Goal: Book appointment/travel/reservation

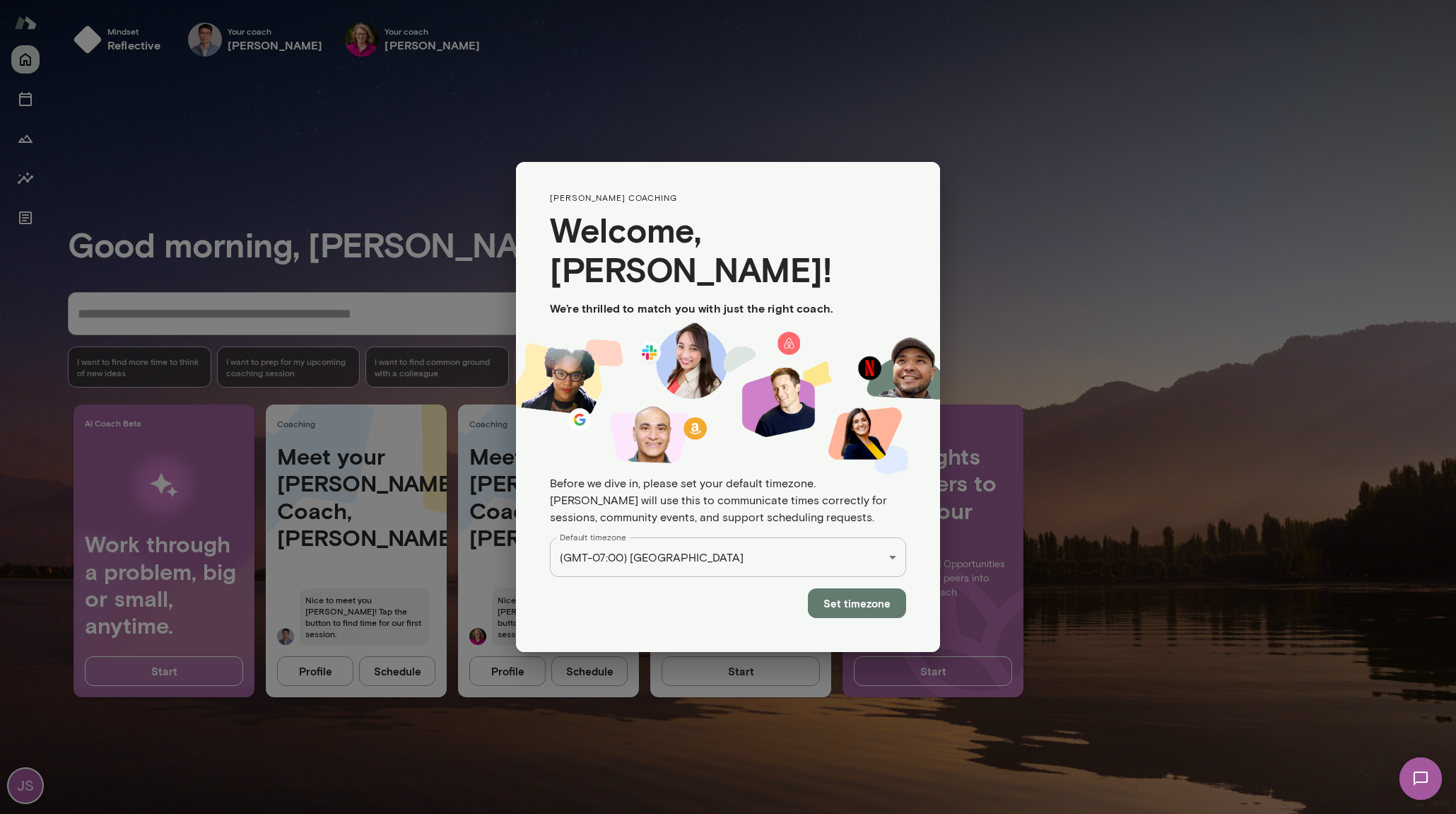
click at [877, 589] on button "Set timezone" at bounding box center [856, 604] width 98 height 30
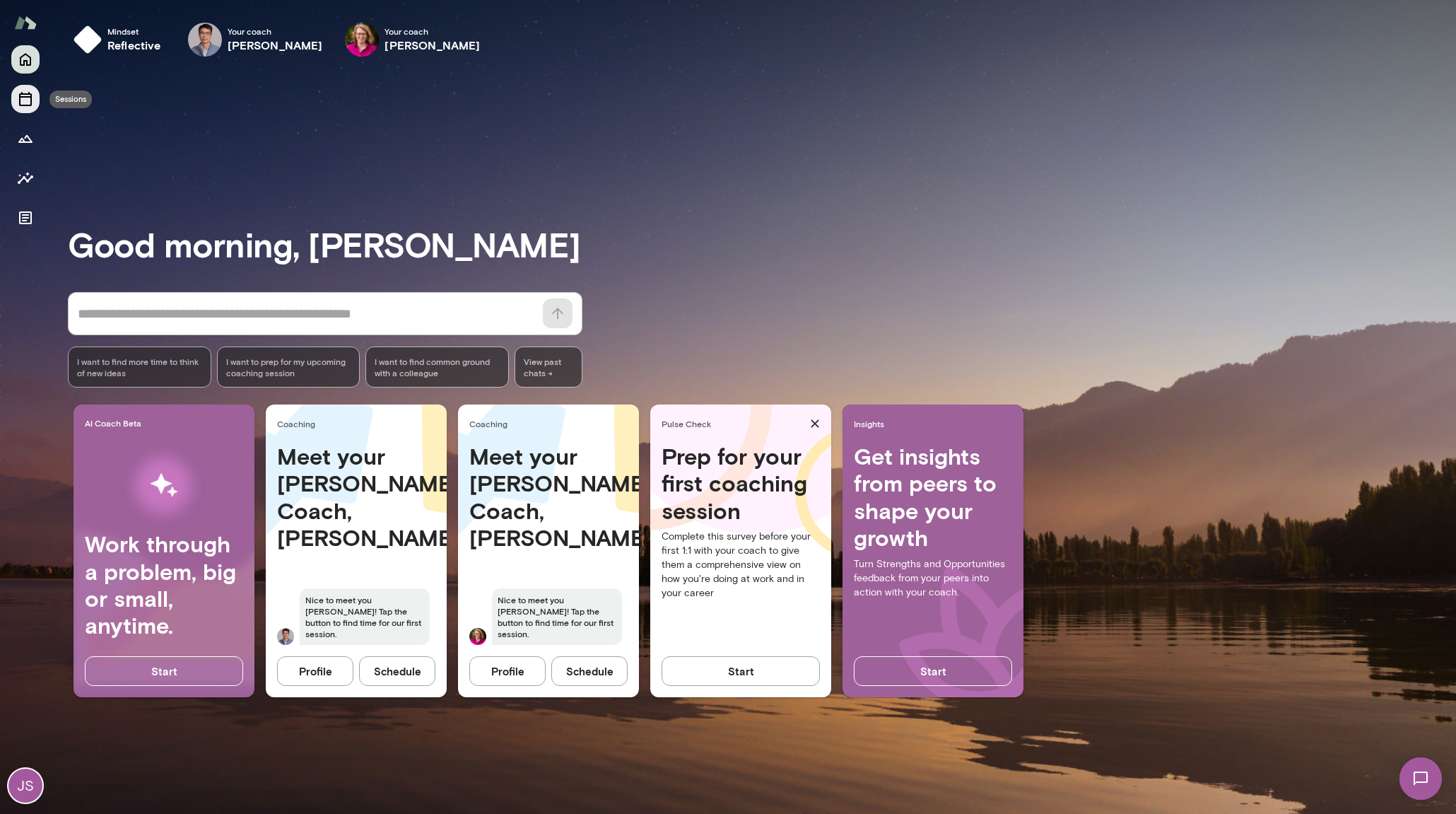
click at [23, 97] on icon "Sessions" at bounding box center [26, 99] width 12 height 14
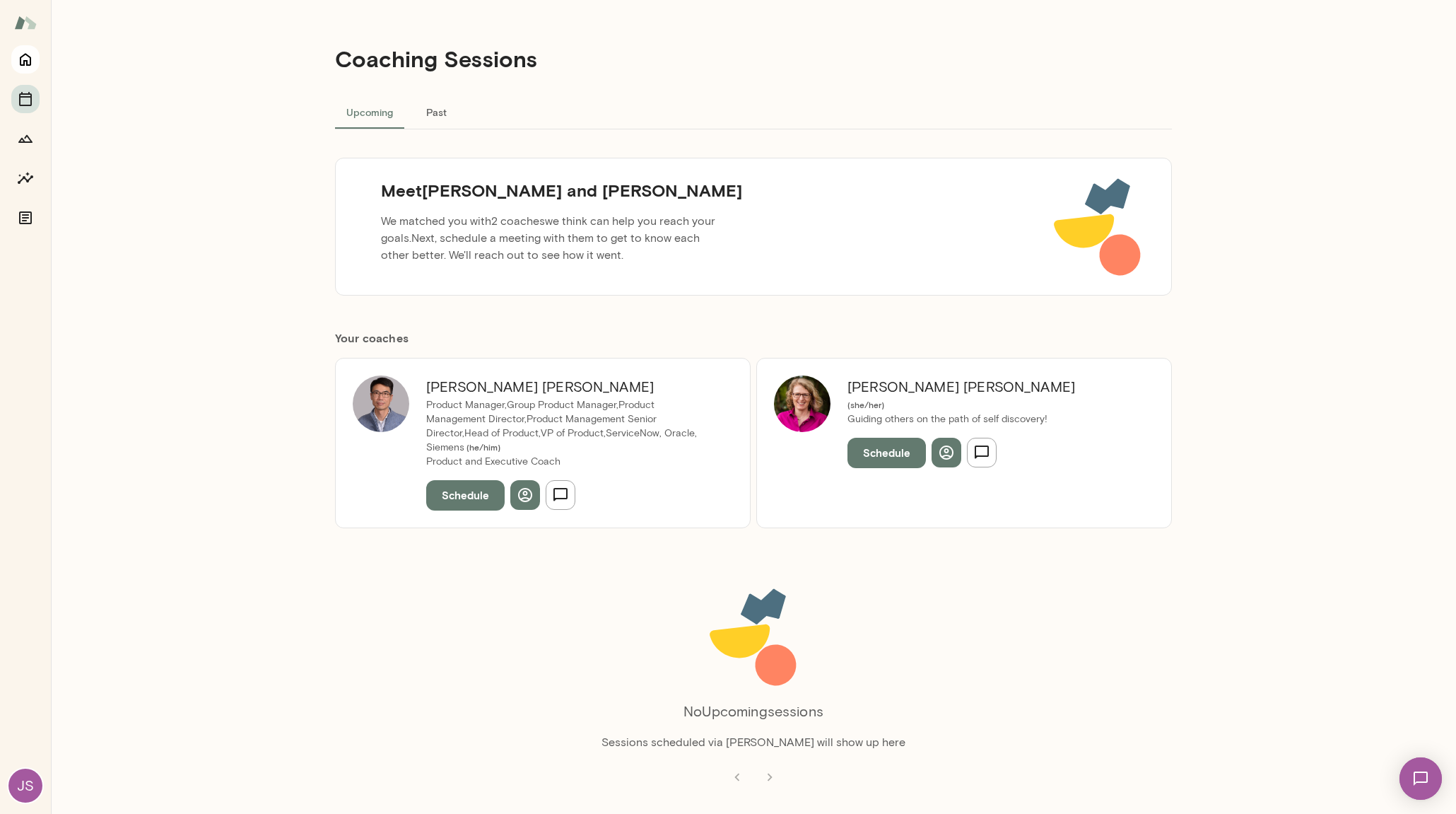
click at [25, 61] on icon "Home" at bounding box center [25, 60] width 11 height 12
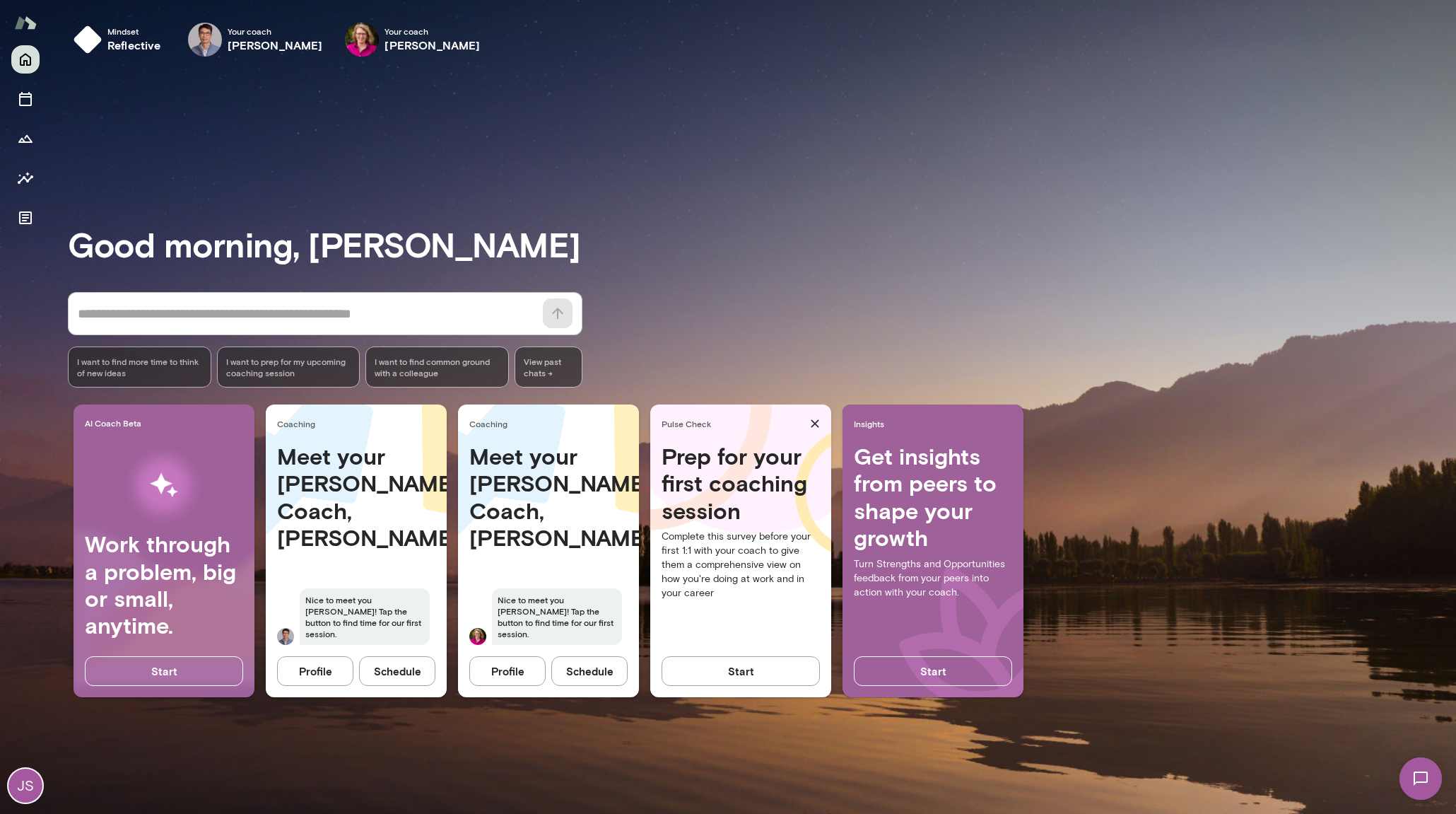
click at [610, 669] on button "Schedule" at bounding box center [589, 671] width 76 height 30
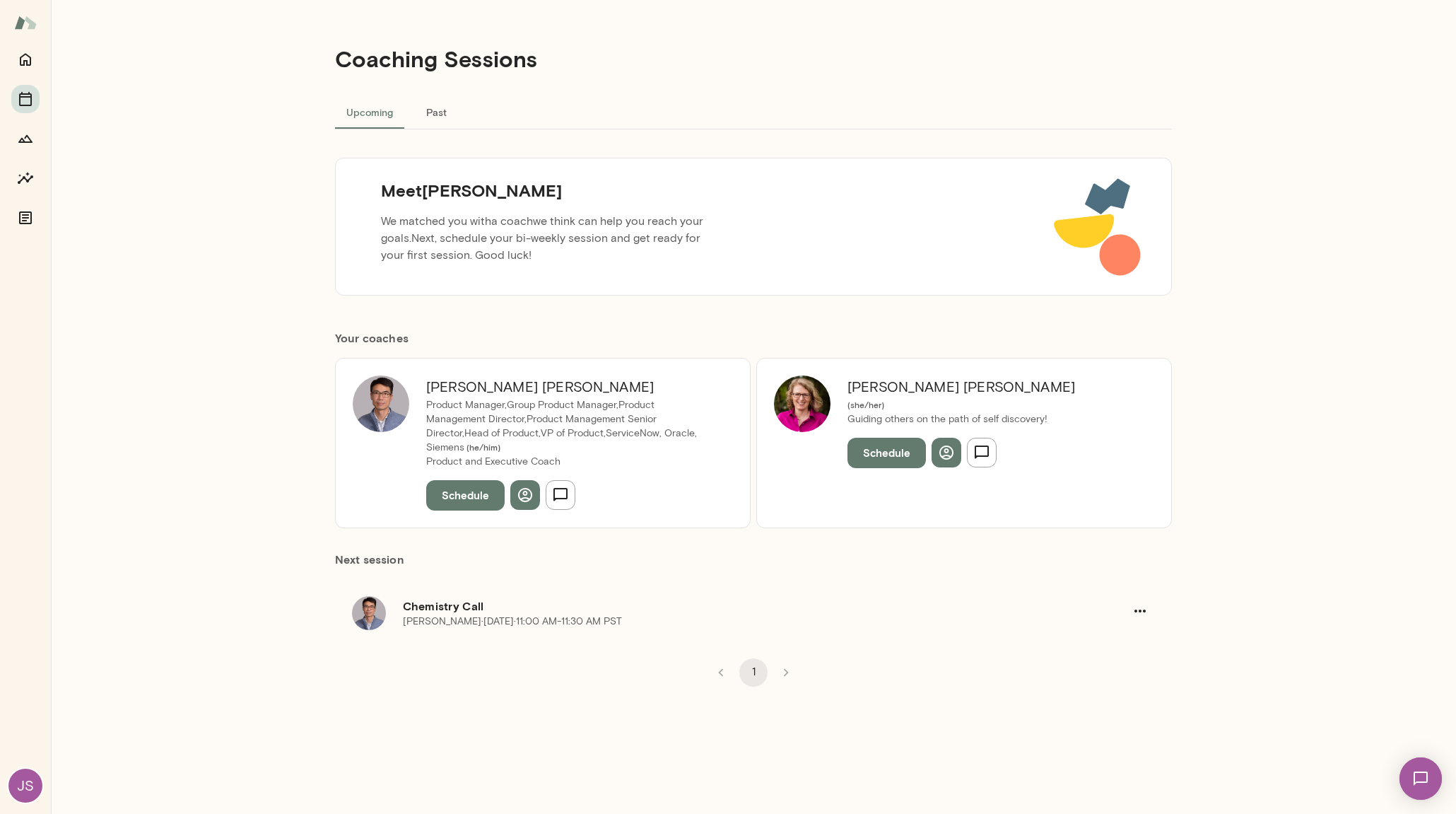
click at [863, 449] on button "Schedule" at bounding box center [886, 453] width 79 height 30
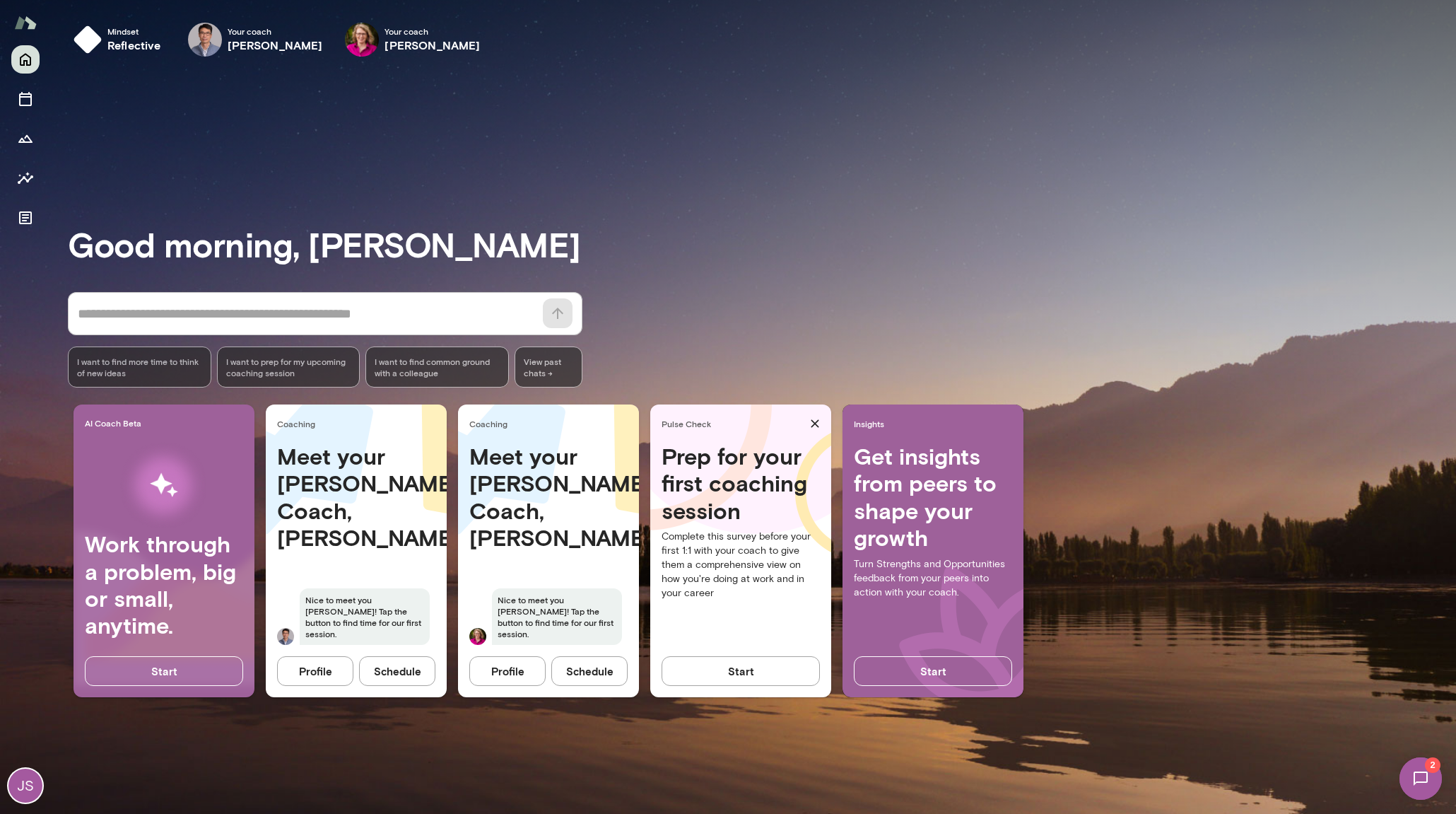
click at [383, 667] on button "Schedule" at bounding box center [397, 671] width 76 height 30
